Goal: Task Accomplishment & Management: Use online tool/utility

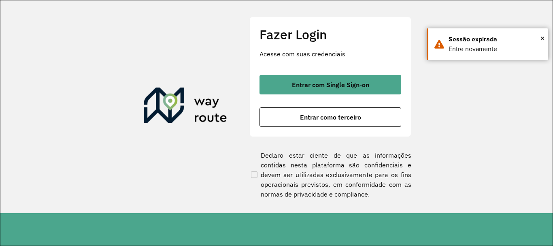
click at [319, 85] on span "Entrar com Single Sign-on" at bounding box center [330, 84] width 77 height 6
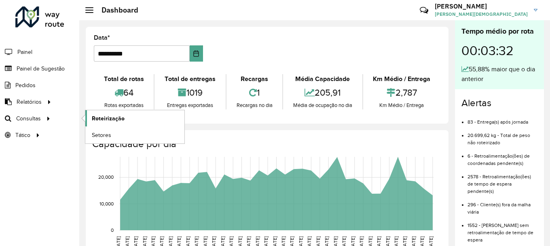
click at [104, 114] on span "Roteirização" at bounding box center [108, 118] width 33 height 8
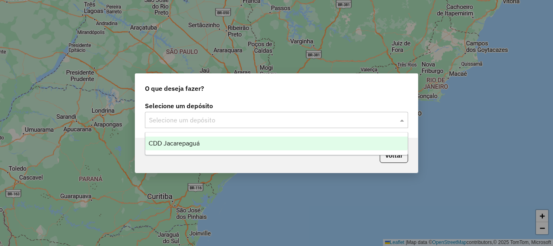
click at [399, 123] on span at bounding box center [403, 120] width 10 height 10
click at [212, 142] on div "CDD Jacarepaguá" at bounding box center [276, 143] width 262 height 14
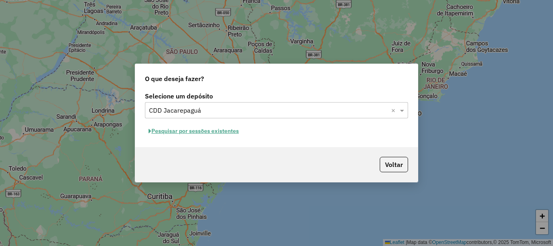
click at [230, 133] on button "Pesquisar por sessões existentes" at bounding box center [194, 131] width 98 height 13
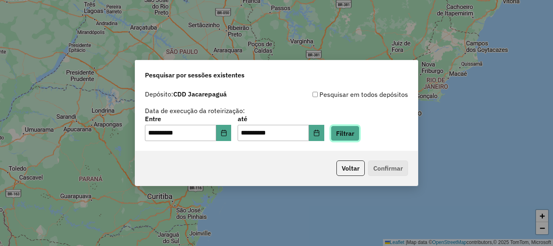
click at [359, 135] on button "Filtrar" at bounding box center [345, 132] width 29 height 15
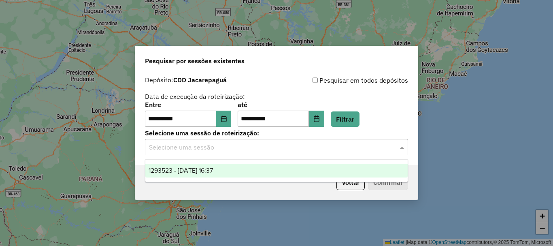
click at [283, 149] on input "text" at bounding box center [268, 147] width 239 height 10
click at [175, 167] on span "1293523 - 13/10/2025 16:37" at bounding box center [181, 170] width 64 height 7
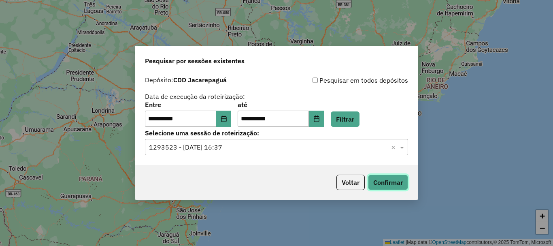
click at [391, 185] on button "Confirmar" at bounding box center [388, 181] width 40 height 15
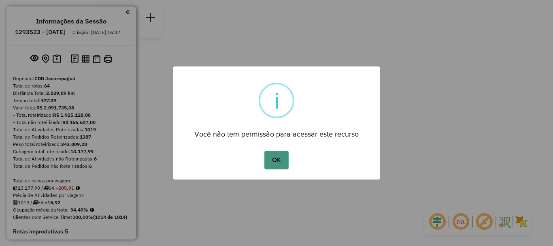
click at [288, 159] on div "OK No Cancel" at bounding box center [276, 160] width 207 height 23
click at [284, 160] on button "OK" at bounding box center [276, 160] width 24 height 19
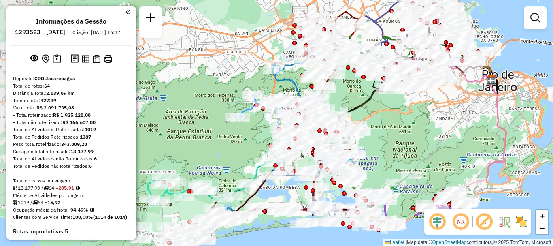
drag, startPoint x: 290, startPoint y: 198, endPoint x: 409, endPoint y: 145, distance: 130.5
click at [409, 145] on div "Janela de atendimento Grade de atendimento Capacidade Transportadoras Veículos …" at bounding box center [276, 123] width 553 height 246
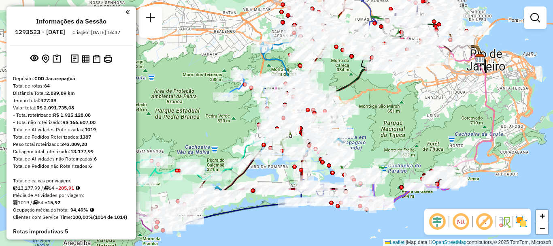
drag, startPoint x: 419, startPoint y: 157, endPoint x: 407, endPoint y: 136, distance: 23.7
click at [407, 136] on div "Janela de atendimento Grade de atendimento Capacidade Transportadoras Veículos …" at bounding box center [276, 123] width 553 height 246
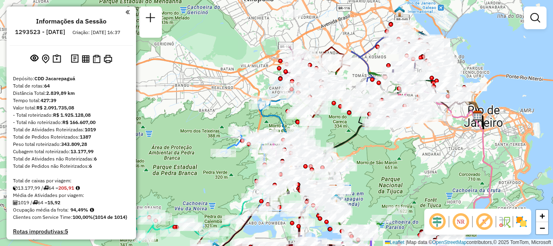
drag, startPoint x: 405, startPoint y: 118, endPoint x: 402, endPoint y: 174, distance: 56.3
click at [402, 174] on div "Janela de atendimento Grade de atendimento Capacidade Transportadoras Veículos …" at bounding box center [276, 123] width 553 height 246
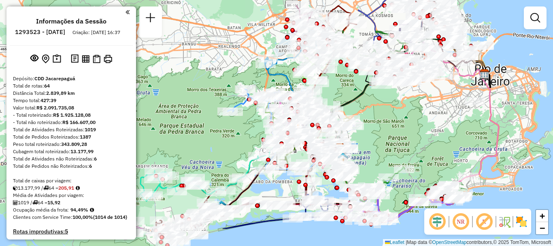
drag, startPoint x: 375, startPoint y: 177, endPoint x: 372, endPoint y: 106, distance: 71.7
click at [382, 136] on div "Janela de atendimento Grade de atendimento Capacidade Transportadoras Veículos …" at bounding box center [276, 123] width 553 height 246
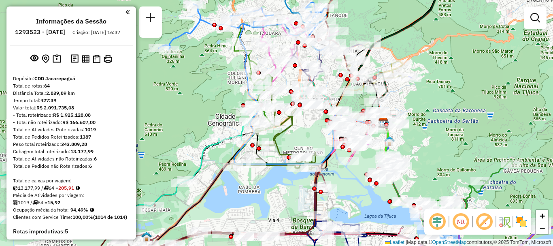
drag, startPoint x: 287, startPoint y: 192, endPoint x: 229, endPoint y: 191, distance: 57.9
click at [229, 191] on div "Janela de atendimento Grade de atendimento Capacidade Transportadoras Veículos …" at bounding box center [276, 123] width 553 height 246
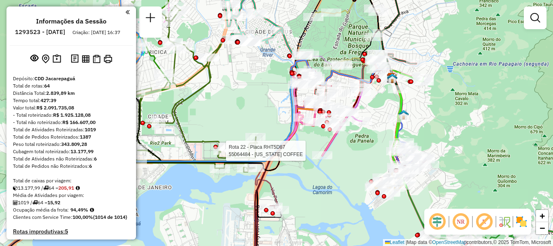
select select "**********"
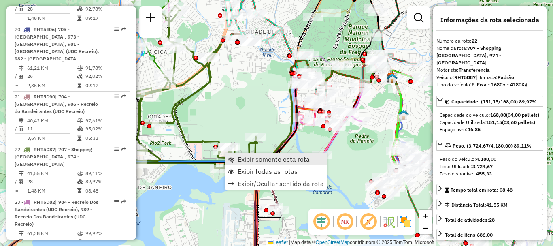
scroll to position [1298, 0]
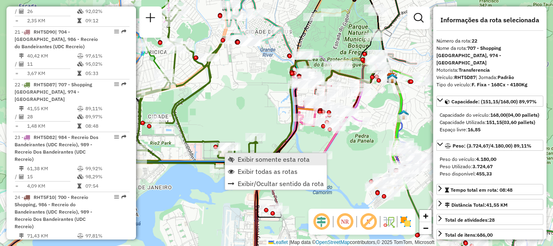
click at [248, 161] on span "Exibir somente esta rota" at bounding box center [274, 159] width 72 height 6
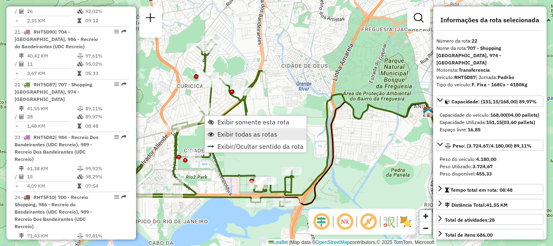
click at [230, 133] on span "Exibir todas as rotas" at bounding box center [247, 134] width 60 height 6
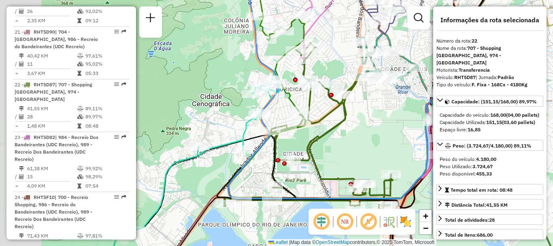
drag, startPoint x: 312, startPoint y: 144, endPoint x: 338, endPoint y: 140, distance: 26.1
click at [338, 140] on div "Janela de atendimento Grade de atendimento Capacidade Transportadoras Veículos …" at bounding box center [276, 123] width 553 height 246
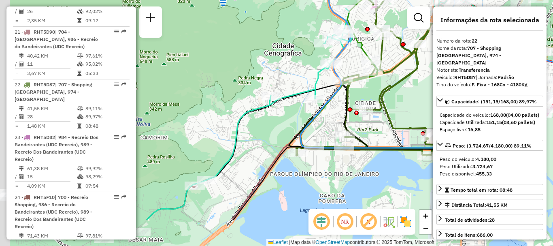
drag, startPoint x: 238, startPoint y: 120, endPoint x: 307, endPoint y: 68, distance: 86.4
click at [311, 69] on div "Janela de atendimento Grade de atendimento Capacidade Transportadoras Veículos …" at bounding box center [276, 123] width 553 height 246
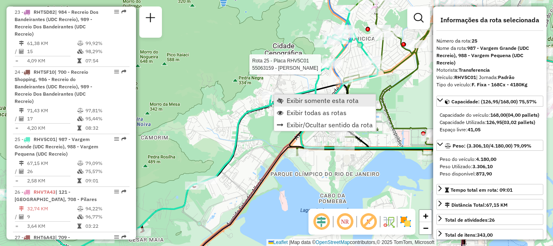
scroll to position [1478, 0]
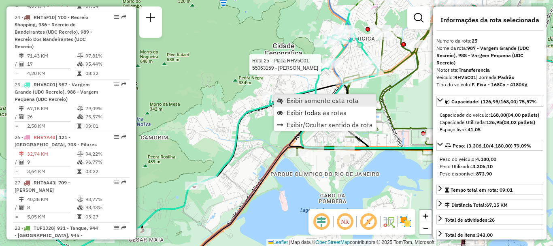
click at [300, 101] on span "Exibir somente esta rota" at bounding box center [323, 100] width 72 height 6
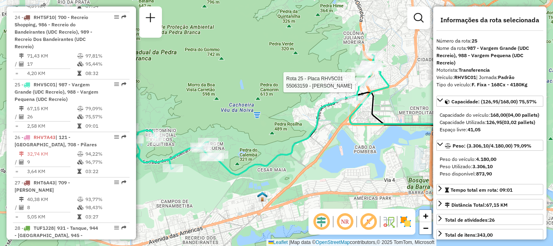
drag, startPoint x: 253, startPoint y: 134, endPoint x: 277, endPoint y: 132, distance: 24.8
click at [277, 132] on div "Rota 25 - Placa RHV5C01 55063159 - ISABEL HORTIFRUTI Janela de atendimento Grad…" at bounding box center [276, 123] width 553 height 246
click at [408, 227] on img at bounding box center [405, 221] width 13 height 13
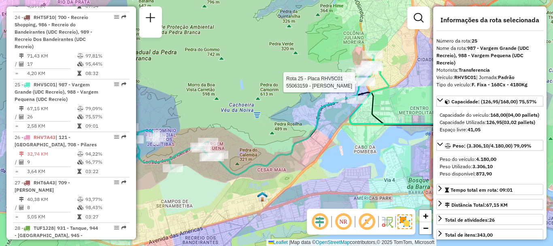
click at [405, 68] on div "Rota 25 - Placa RHV5C01 55063159 - ISABEL HORTIFRUTI Janela de atendimento Grad…" at bounding box center [276, 123] width 553 height 246
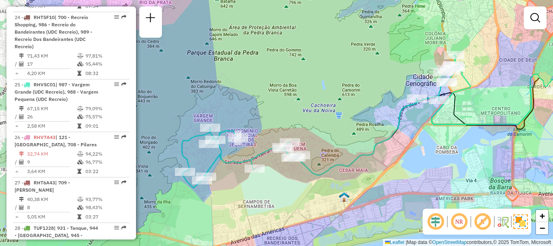
drag, startPoint x: 431, startPoint y: 78, endPoint x: 495, endPoint y: 72, distance: 64.2
click at [495, 72] on div "Janela de atendimento Grade de atendimento Capacidade Transportadoras Veículos …" at bounding box center [276, 123] width 553 height 246
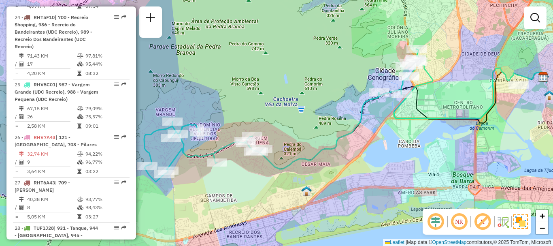
drag, startPoint x: 441, startPoint y: 166, endPoint x: 403, endPoint y: 160, distance: 38.1
click at [403, 160] on div "Janela de atendimento Grade de atendimento Capacidade Transportadoras Veículos …" at bounding box center [276, 123] width 553 height 246
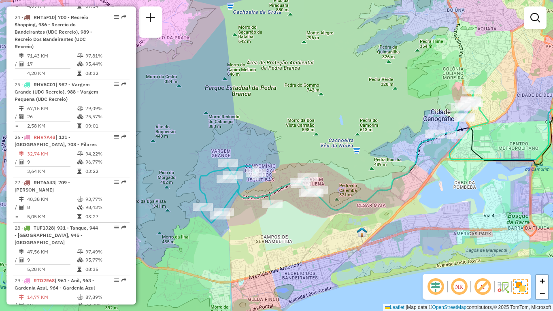
drag, startPoint x: 443, startPoint y: 158, endPoint x: 496, endPoint y: 142, distance: 55.6
click at [496, 142] on div "Janela de atendimento Grade de atendimento Capacidade Transportadoras Veículos …" at bounding box center [276, 155] width 553 height 311
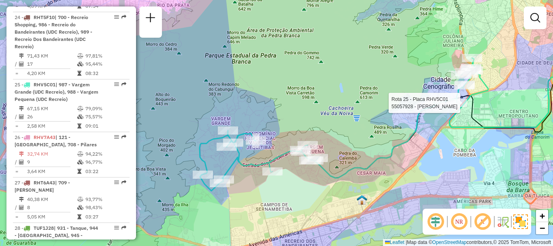
select select "**********"
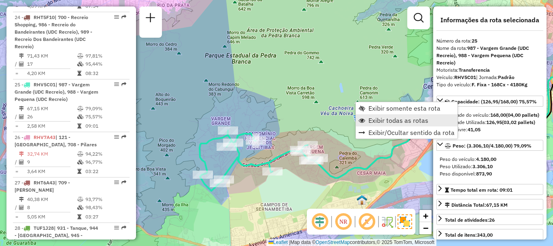
click at [405, 119] on span "Exibir todas as rotas" at bounding box center [398, 120] width 60 height 6
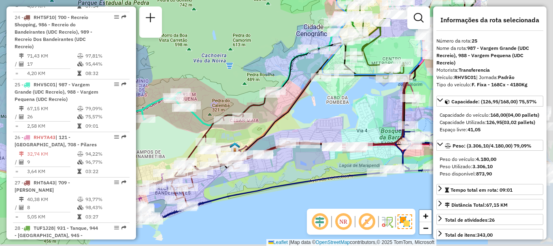
drag, startPoint x: 405, startPoint y: 119, endPoint x: 278, endPoint y: 67, distance: 137.6
click at [278, 67] on div "Janela de atendimento Grade de atendimento Capacidade Transportadoras Veículos …" at bounding box center [276, 123] width 553 height 246
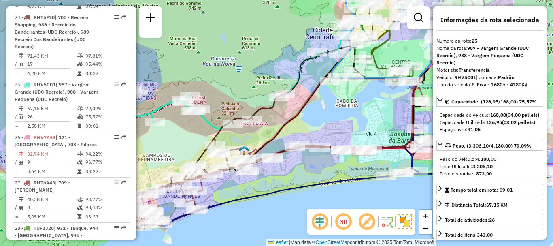
drag, startPoint x: 306, startPoint y: 121, endPoint x: 321, endPoint y: 123, distance: 14.7
click at [323, 125] on div "Janela de atendimento Grade de atendimento Capacidade Transportadoras Veículos …" at bounding box center [276, 123] width 553 height 246
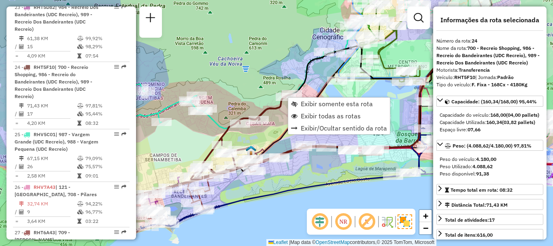
scroll to position [1411, 0]
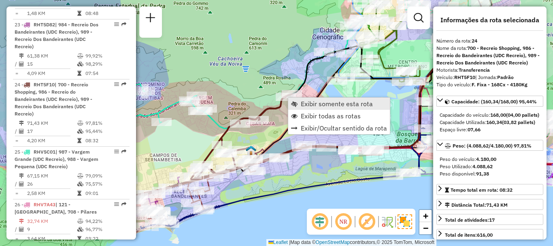
click at [308, 108] on link "Exibir somente esta rota" at bounding box center [339, 104] width 102 height 12
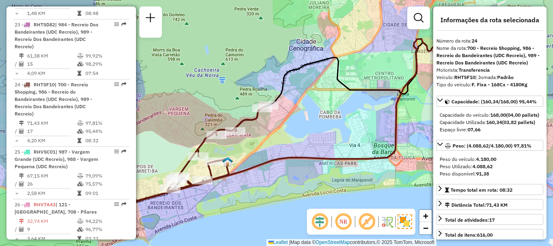
drag, startPoint x: 259, startPoint y: 125, endPoint x: 276, endPoint y: 127, distance: 17.2
click at [276, 127] on div "Janela de atendimento Grade de atendimento Capacidade Transportadoras Veículos …" at bounding box center [276, 123] width 553 height 246
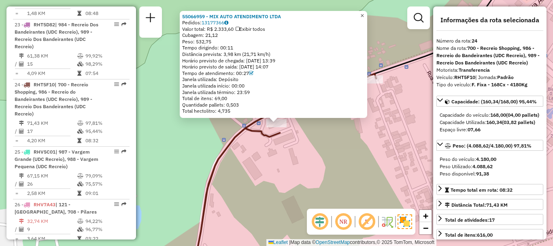
click at [364, 12] on span "×" at bounding box center [362, 15] width 4 height 7
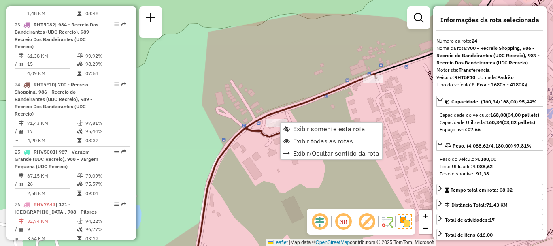
click at [283, 178] on div "Janela de atendimento Grade de atendimento Capacidade Transportadoras Veículos …" at bounding box center [276, 123] width 553 height 246
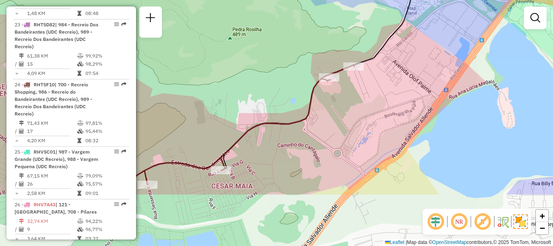
drag, startPoint x: 356, startPoint y: 157, endPoint x: 408, endPoint y: 99, distance: 78.0
click at [408, 99] on div "Janela de atendimento Grade de atendimento Capacidade Transportadoras Veículos …" at bounding box center [276, 123] width 553 height 246
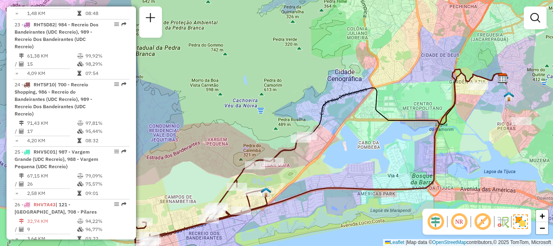
drag, startPoint x: 349, startPoint y: 142, endPoint x: 342, endPoint y: 153, distance: 13.5
click at [342, 153] on div "Janela de atendimento Grade de atendimento Capacidade Transportadoras Veículos …" at bounding box center [276, 123] width 553 height 246
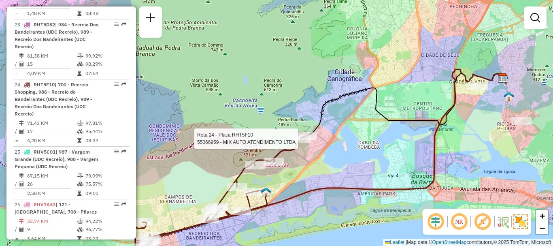
select select "**********"
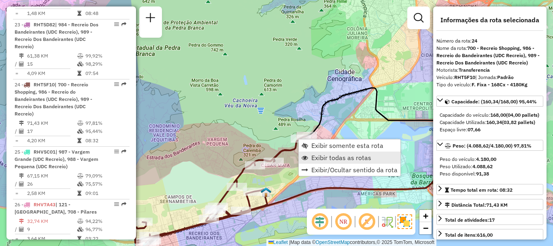
click at [328, 157] on span "Exibir todas as rotas" at bounding box center [341, 157] width 60 height 6
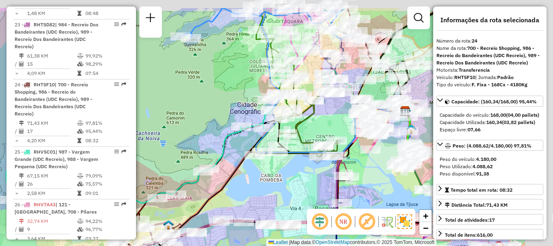
drag, startPoint x: 386, startPoint y: 138, endPoint x: 274, endPoint y: 174, distance: 117.5
click at [274, 174] on div "Janela de atendimento Grade de atendimento Capacidade Transportadoras Veículos …" at bounding box center [276, 123] width 553 height 246
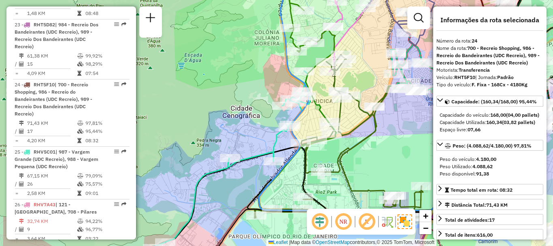
drag, startPoint x: 283, startPoint y: 108, endPoint x: 340, endPoint y: 110, distance: 57.1
click at [340, 110] on icon at bounding box center [334, 138] width 174 height 166
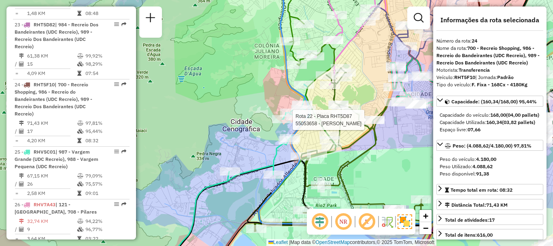
drag, startPoint x: 372, startPoint y: 74, endPoint x: 365, endPoint y: 112, distance: 38.3
click at [367, 112] on div "Rota 22 - Placa RHT5D87 55053658 - JOSELANE BRANCO Janela de atendimento Grade …" at bounding box center [276, 123] width 553 height 246
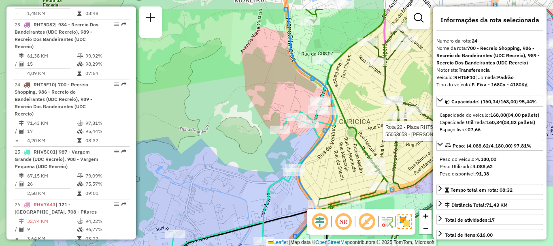
drag, startPoint x: 348, startPoint y: 108, endPoint x: 335, endPoint y: 153, distance: 46.2
click at [335, 154] on div "Rota 22 - Placa RHT5D87 55053658 - JOSELANE BRANCO Janela de atendimento Grade …" at bounding box center [276, 123] width 553 height 246
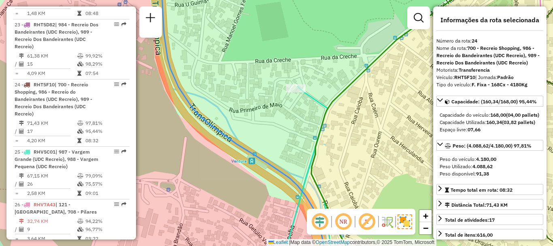
drag, startPoint x: 316, startPoint y: 104, endPoint x: 304, endPoint y: 115, distance: 15.5
click at [306, 117] on div "Rota 22 - Placa RHT5D87 55053658 - JOSELANE BRANCO Janela de atendimento Grade …" at bounding box center [276, 123] width 553 height 246
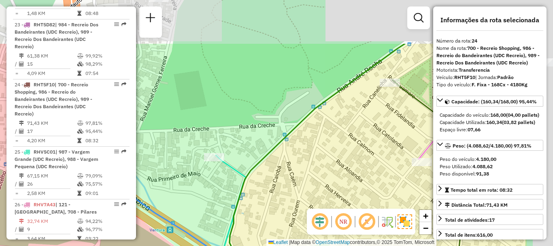
drag, startPoint x: 397, startPoint y: 92, endPoint x: 317, endPoint y: 159, distance: 104.6
click at [317, 159] on div "Rota 22 - Placa RHT5D87 55053658 - JOSELANE BRANCO Janela de atendimento Grade …" at bounding box center [276, 123] width 553 height 246
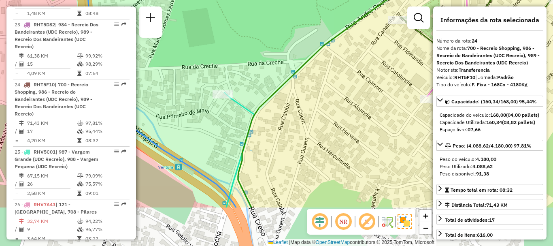
drag, startPoint x: 287, startPoint y: 150, endPoint x: 289, endPoint y: 143, distance: 7.5
click at [289, 143] on div "Rota 22 - Placa RHT5D87 55053658 - JOSELANE BRANCO Janela de atendimento Grade …" at bounding box center [276, 123] width 553 height 246
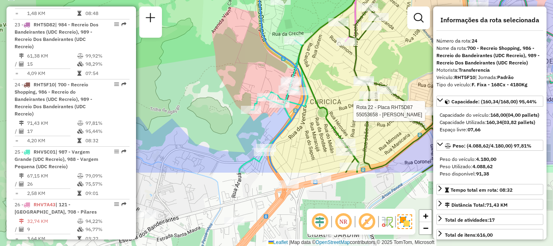
drag, startPoint x: 315, startPoint y: 174, endPoint x: 325, endPoint y: 76, distance: 98.0
click at [325, 76] on div "Rota 22 - Placa RHT5D87 55053658 - JOSELANE BRANCO Janela de atendimento Grade …" at bounding box center [276, 123] width 553 height 246
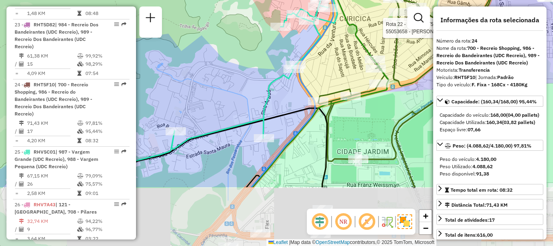
drag, startPoint x: 302, startPoint y: 163, endPoint x: 334, endPoint y: 78, distance: 90.3
click at [334, 78] on div "Rota 22 - Placa RHT5D87 55053658 - JOSELANE BRANCO Janela de atendimento Grade …" at bounding box center [276, 123] width 553 height 246
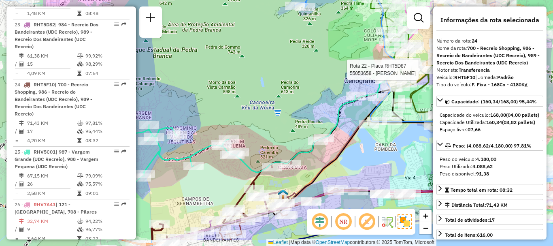
drag, startPoint x: 250, startPoint y: 191, endPoint x: 348, endPoint y: 161, distance: 102.8
click at [348, 161] on div "Rota 22 - Placa RHT5D87 55053658 - JOSELANE BRANCO Janela de atendimento Grade …" at bounding box center [276, 123] width 553 height 246
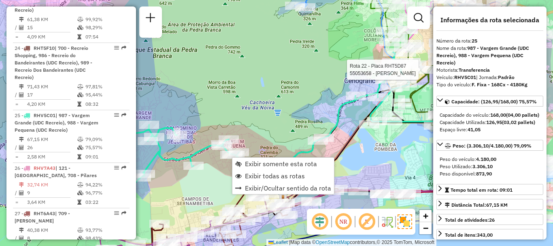
scroll to position [1478, 0]
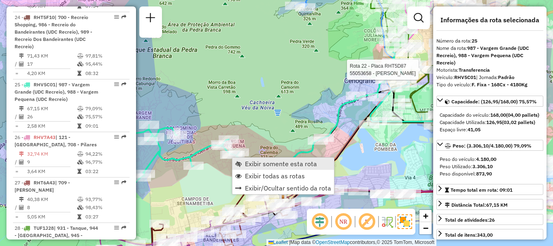
click at [242, 161] on link "Exibir somente esta rota" at bounding box center [283, 163] width 102 height 12
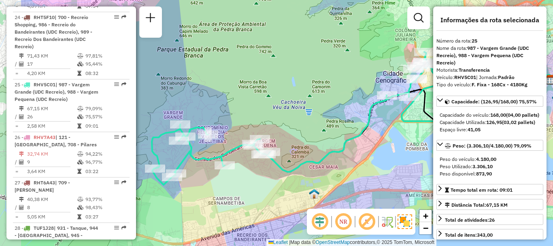
drag, startPoint x: 232, startPoint y: 127, endPoint x: 308, endPoint y: 123, distance: 76.6
click at [308, 123] on div "Janela de atendimento Grade de atendimento Capacidade Transportadoras Veículos …" at bounding box center [276, 123] width 553 height 246
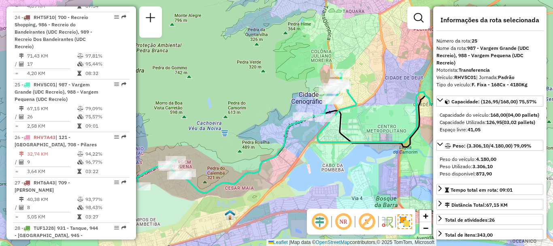
drag, startPoint x: 403, startPoint y: 138, endPoint x: 278, endPoint y: 162, distance: 127.3
click at [278, 162] on div "Janela de atendimento Grade de atendimento Capacidade Transportadoras Veículos …" at bounding box center [276, 123] width 553 height 246
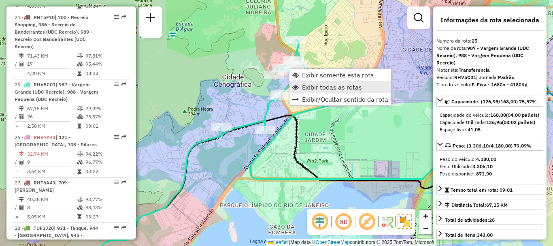
click at [318, 86] on span "Exibir todas as rotas" at bounding box center [332, 87] width 60 height 6
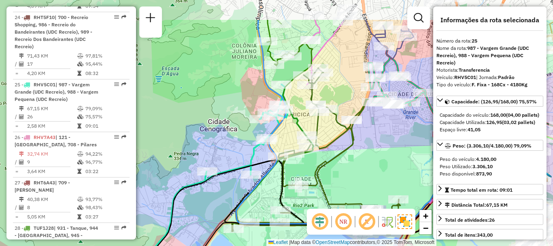
drag, startPoint x: 356, startPoint y: 92, endPoint x: 342, endPoint y: 137, distance: 46.7
click at [342, 137] on icon at bounding box center [312, 151] width 174 height 166
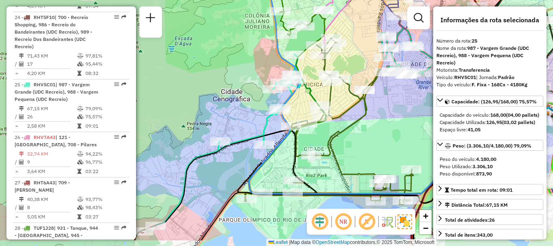
drag, startPoint x: 368, startPoint y: 158, endPoint x: 381, endPoint y: 128, distance: 32.6
click at [381, 128] on div "Janela de atendimento Grade de atendimento Capacidade Transportadoras Veículos …" at bounding box center [276, 123] width 553 height 246
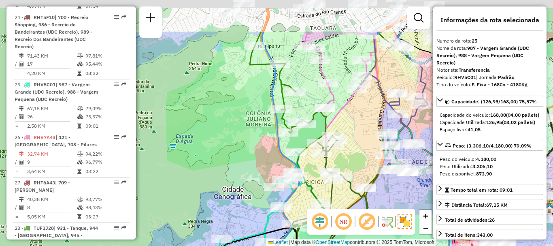
drag, startPoint x: 369, startPoint y: 79, endPoint x: 357, endPoint y: 136, distance: 57.4
click at [357, 136] on div "Janela de atendimento Grade de atendimento Capacidade Transportadoras Veículos …" at bounding box center [276, 123] width 553 height 246
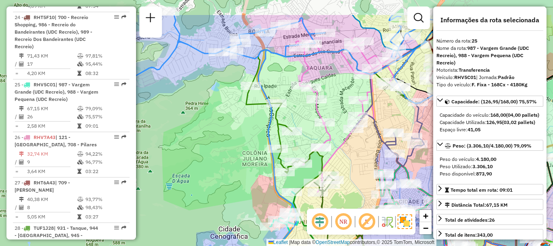
drag, startPoint x: 357, startPoint y: 116, endPoint x: 351, endPoint y: 148, distance: 32.9
click at [351, 148] on div "Janela de atendimento Grade de atendimento Capacidade Transportadoras Veículos …" at bounding box center [276, 123] width 553 height 246
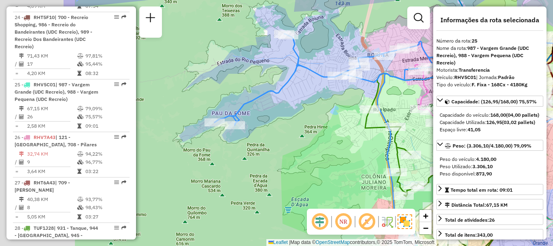
drag, startPoint x: 174, startPoint y: 129, endPoint x: 295, endPoint y: 153, distance: 123.8
click at [295, 153] on div "Janela de atendimento Grade de atendimento Capacidade Transportadoras Veículos …" at bounding box center [276, 123] width 553 height 246
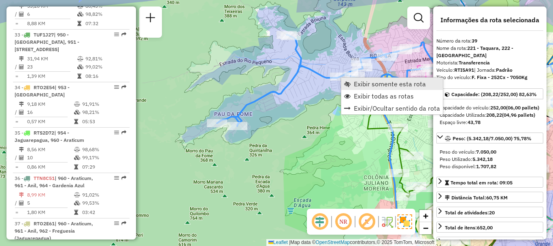
scroll to position [2113, 0]
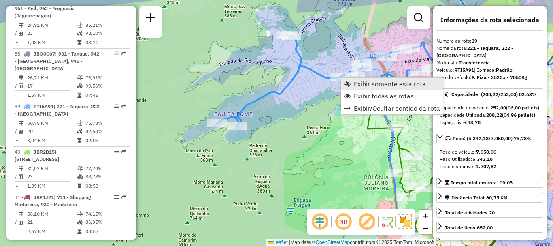
click at [348, 82] on span "Exibir somente esta rota" at bounding box center [347, 84] width 6 height 6
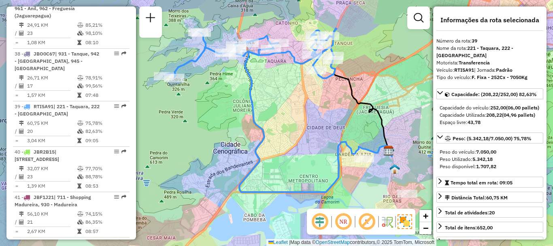
drag, startPoint x: 343, startPoint y: 133, endPoint x: 315, endPoint y: 118, distance: 31.5
click at [315, 118] on div "Janela de atendimento Grade de atendimento Capacidade Transportadoras Veículos …" at bounding box center [276, 123] width 553 height 246
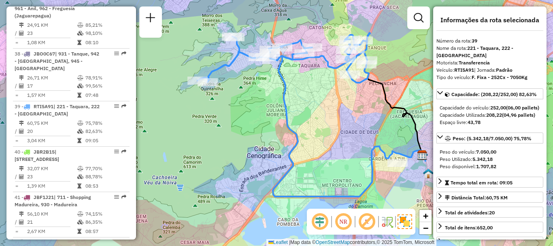
drag, startPoint x: 283, startPoint y: 104, endPoint x: 317, endPoint y: 108, distance: 33.9
click at [317, 108] on div "Janela de atendimento Grade de atendimento Capacidade Transportadoras Veículos …" at bounding box center [276, 123] width 553 height 246
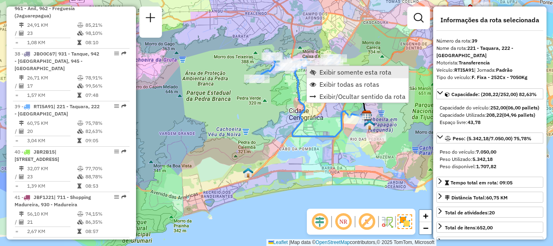
click at [331, 72] on span "Exibir somente esta rota" at bounding box center [355, 72] width 72 height 6
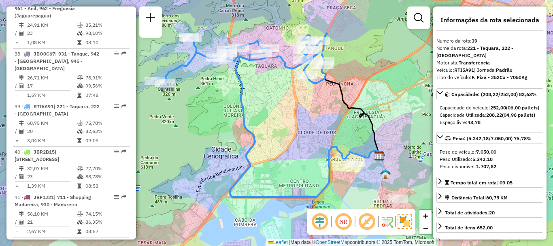
drag, startPoint x: 277, startPoint y: 102, endPoint x: 270, endPoint y: 95, distance: 10.9
click at [270, 95] on div "Janela de atendimento Grade de atendimento Capacidade Transportadoras Veículos …" at bounding box center [276, 123] width 553 height 246
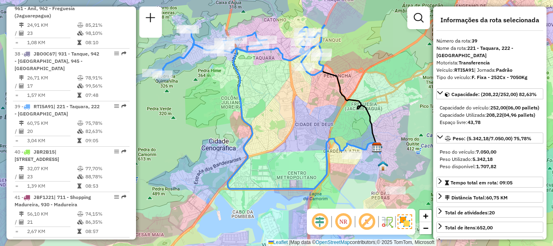
drag, startPoint x: 268, startPoint y: 103, endPoint x: 266, endPoint y: 92, distance: 11.2
click at [266, 92] on div "Janela de atendimento Grade de atendimento Capacidade Transportadoras Veículos …" at bounding box center [276, 123] width 553 height 246
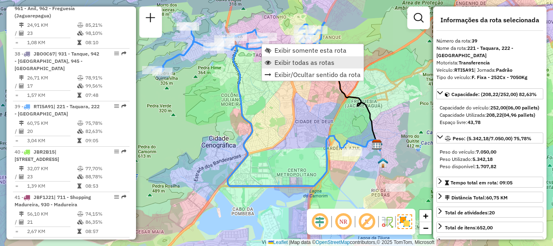
click at [274, 58] on link "Exibir todas as rotas" at bounding box center [313, 62] width 102 height 12
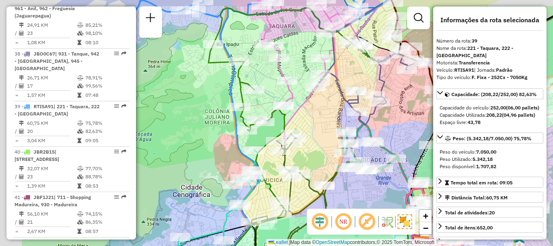
drag, startPoint x: 269, startPoint y: 88, endPoint x: 296, endPoint y: 95, distance: 28.4
click at [296, 95] on icon at bounding box center [330, 66] width 175 height 168
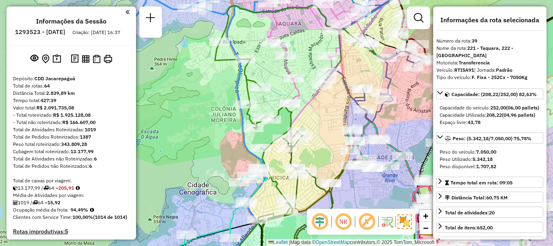
select select "**********"
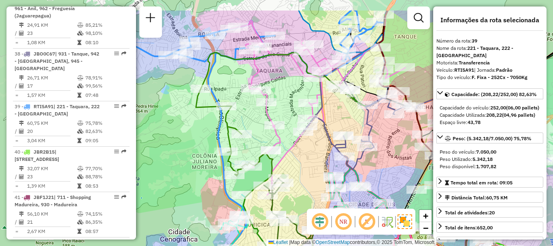
drag, startPoint x: 326, startPoint y: 126, endPoint x: 306, endPoint y: 161, distance: 40.6
click at [306, 161] on div "Janela de atendimento Grade de atendimento Capacidade Transportadoras Veículos …" at bounding box center [276, 123] width 553 height 246
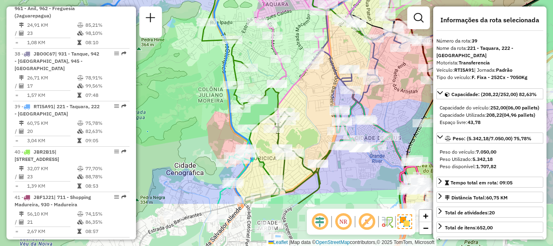
drag, startPoint x: 298, startPoint y: 164, endPoint x: 304, endPoint y: 98, distance: 66.7
click at [304, 98] on div "Janela de atendimento Grade de atendimento Capacidade Transportadoras Veículos …" at bounding box center [276, 123] width 553 height 246
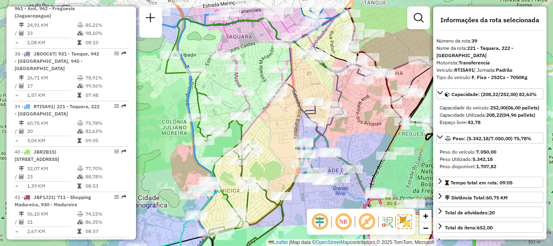
drag, startPoint x: 312, startPoint y: 107, endPoint x: 276, endPoint y: 140, distance: 48.7
click at [276, 140] on div "Janela de atendimento Grade de atendimento Capacidade Transportadoras Veículos …" at bounding box center [276, 123] width 553 height 246
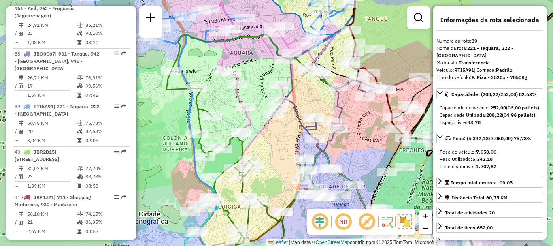
drag, startPoint x: 276, startPoint y: 141, endPoint x: 278, endPoint y: 163, distance: 22.4
click at [278, 163] on div "Janela de atendimento Grade de atendimento Capacidade Transportadoras Veículos …" at bounding box center [276, 123] width 553 height 246
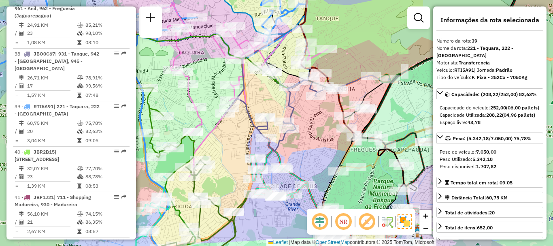
drag, startPoint x: 355, startPoint y: 159, endPoint x: 305, endPoint y: 153, distance: 50.6
click at [305, 153] on div "Janela de atendimento Grade de atendimento Capacidade Transportadoras Veículos …" at bounding box center [276, 123] width 553 height 246
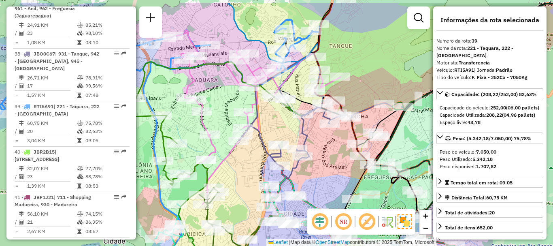
drag, startPoint x: 313, startPoint y: 132, endPoint x: 327, endPoint y: 160, distance: 31.1
click at [327, 160] on div "Janela de atendimento Grade de atendimento Capacidade Transportadoras Veículos …" at bounding box center [276, 123] width 553 height 246
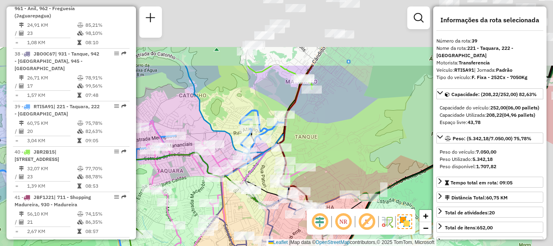
drag, startPoint x: 361, startPoint y: 33, endPoint x: 317, endPoint y: 149, distance: 124.0
click at [317, 149] on div "Janela de atendimento Grade de atendimento Capacidade Transportadoras Veículos …" at bounding box center [276, 123] width 553 height 246
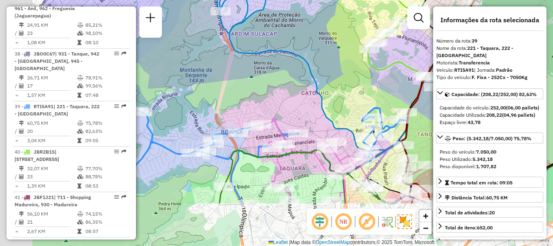
drag, startPoint x: 256, startPoint y: 168, endPoint x: 369, endPoint y: 88, distance: 138.5
click at [369, 88] on div "Janela de atendimento Grade de atendimento Capacidade Transportadoras Veículos …" at bounding box center [276, 123] width 553 height 246
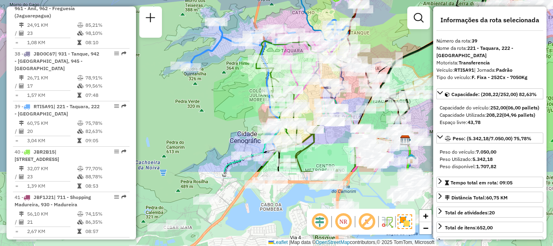
drag, startPoint x: 237, startPoint y: 185, endPoint x: 220, endPoint y: 68, distance: 118.6
click at [221, 70] on div "Janela de atendimento Grade de atendimento Capacidade Transportadoras Veículos …" at bounding box center [276, 123] width 553 height 246
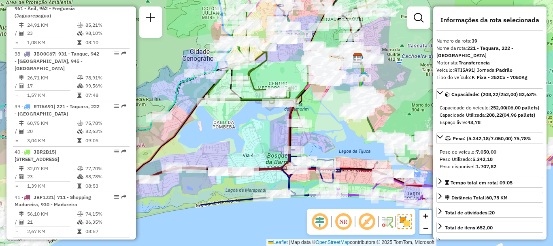
drag, startPoint x: 304, startPoint y: 187, endPoint x: 260, endPoint y: 122, distance: 78.6
click at [260, 122] on div "Janela de atendimento Grade de atendimento Capacidade Transportadoras Veículos …" at bounding box center [276, 123] width 553 height 246
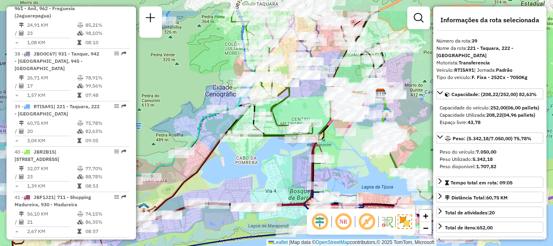
drag, startPoint x: 227, startPoint y: 135, endPoint x: 250, endPoint y: 174, distance: 45.5
click at [250, 174] on div "Janela de atendimento Grade de atendimento Capacidade Transportadoras Veículos …" at bounding box center [276, 123] width 553 height 246
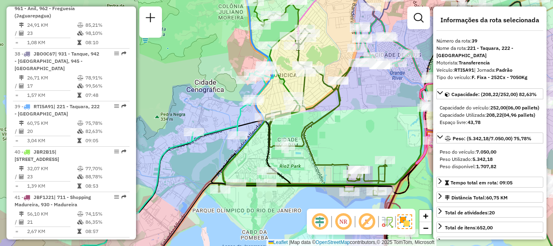
drag, startPoint x: 242, startPoint y: 109, endPoint x: 209, endPoint y: 115, distance: 33.7
click at [210, 115] on div "Janela de atendimento Grade de atendimento Capacidade Transportadoras Veículos …" at bounding box center [276, 123] width 553 height 246
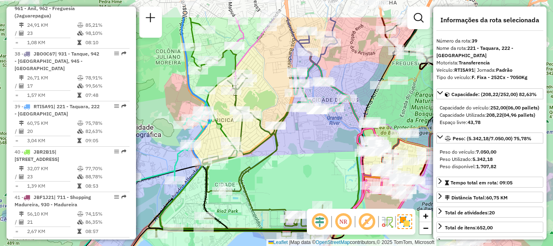
drag, startPoint x: 366, startPoint y: 108, endPoint x: 315, endPoint y: 150, distance: 66.1
click at [315, 150] on div "Janela de atendimento Grade de atendimento Capacidade Transportadoras Veículos …" at bounding box center [276, 123] width 553 height 246
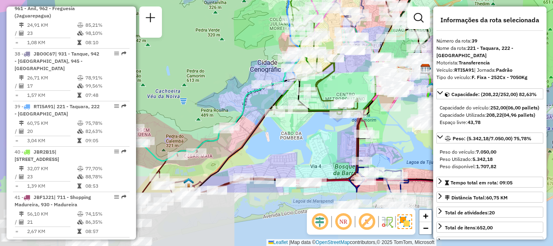
drag, startPoint x: 276, startPoint y: 226, endPoint x: 331, endPoint y: 124, distance: 116.3
click at [331, 124] on div "Janela de atendimento Grade de atendimento Capacidade Transportadoras Veículos …" at bounding box center [276, 123] width 553 height 246
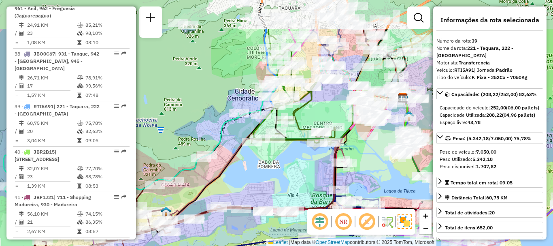
drag, startPoint x: 337, startPoint y: 112, endPoint x: 269, endPoint y: 195, distance: 107.3
click at [270, 200] on div "Janela de atendimento Grade de atendimento Capacidade Transportadoras Veículos …" at bounding box center [276, 123] width 553 height 246
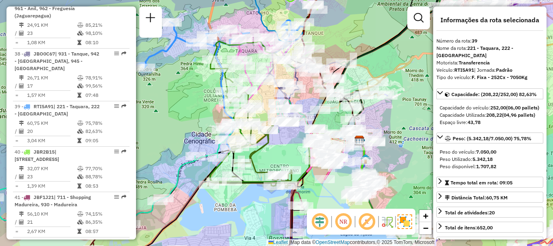
drag, startPoint x: 304, startPoint y: 136, endPoint x: 285, endPoint y: 147, distance: 22.6
click at [286, 147] on div "Janela de atendimento Grade de atendimento Capacidade Transportadoras Veículos …" at bounding box center [276, 123] width 553 height 246
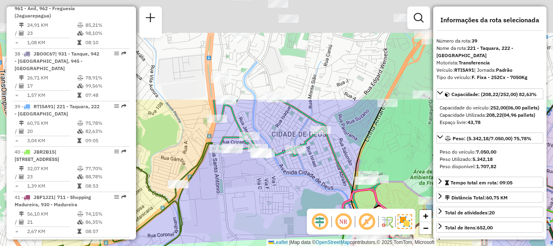
drag, startPoint x: 198, startPoint y: 79, endPoint x: 295, endPoint y: 203, distance: 157.7
click at [295, 203] on div "Janela de atendimento Grade de atendimento Capacidade Transportadoras Veículos …" at bounding box center [276, 123] width 553 height 246
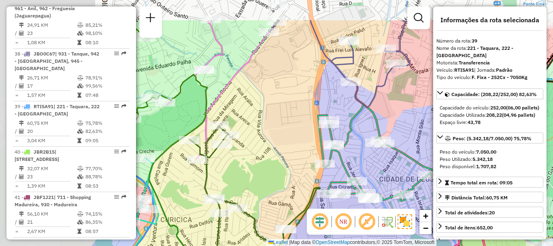
drag, startPoint x: 266, startPoint y: 106, endPoint x: 376, endPoint y: 153, distance: 120.1
click at [376, 153] on div "Janela de atendimento Grade de atendimento Capacidade Transportadoras Veículos …" at bounding box center [276, 123] width 553 height 246
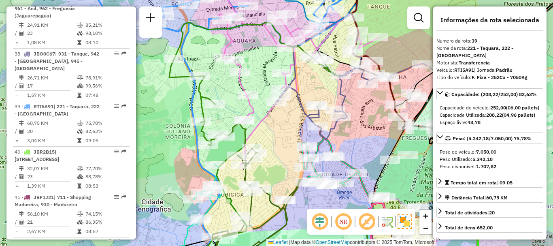
drag, startPoint x: 293, startPoint y: 127, endPoint x: 288, endPoint y: 140, distance: 14.7
click at [289, 140] on div "Janela de atendimento Grade de atendimento Capacidade Transportadoras Veículos …" at bounding box center [276, 123] width 553 height 246
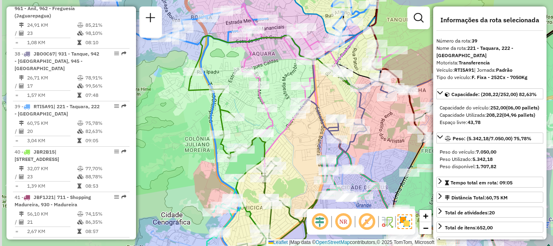
drag, startPoint x: 288, startPoint y: 140, endPoint x: 319, endPoint y: 174, distance: 45.8
click at [319, 174] on div "Janela de atendimento Grade de atendimento Capacidade Transportadoras Veículos …" at bounding box center [276, 123] width 553 height 246
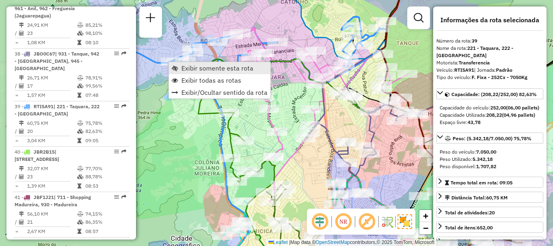
click at [187, 65] on span "Exibir somente esta rota" at bounding box center [217, 68] width 72 height 6
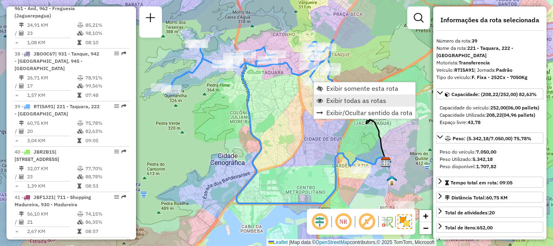
click at [335, 100] on span "Exibir todas as rotas" at bounding box center [356, 100] width 60 height 6
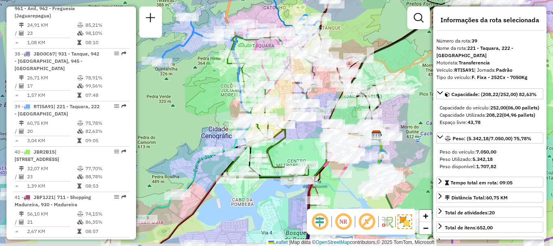
drag, startPoint x: 190, startPoint y: 147, endPoint x: 181, endPoint y: 119, distance: 29.4
click at [181, 119] on div "Janela de atendimento Grade de atendimento Capacidade Transportadoras Veículos …" at bounding box center [276, 123] width 553 height 246
